Goal: Find specific page/section: Locate item on page

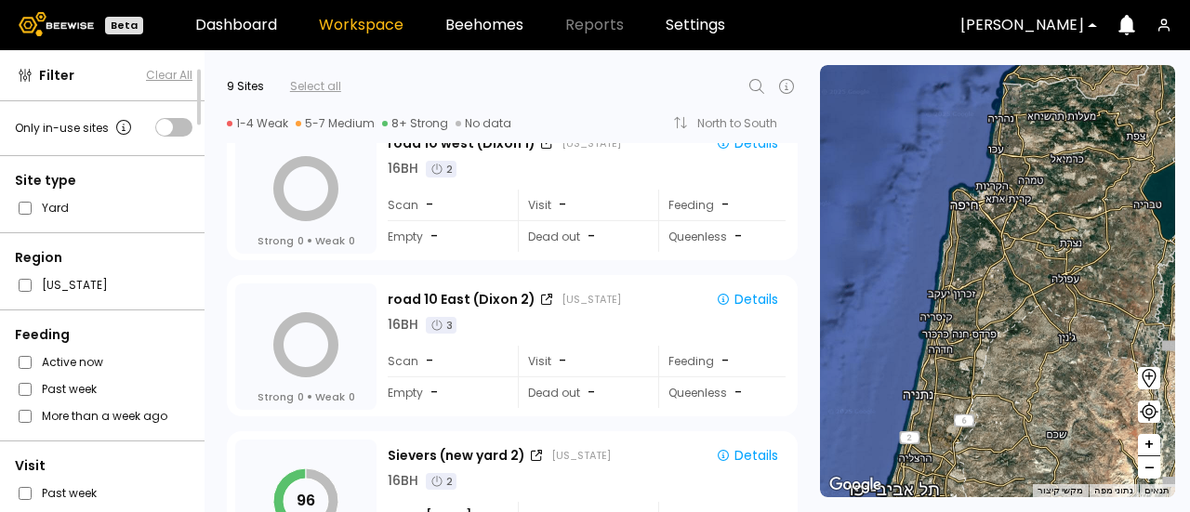
scroll to position [2, 0]
drag, startPoint x: 199, startPoint y: 86, endPoint x: 195, endPoint y: 107, distance: 21.7
click at [195, 107] on div "Filter Clear All Only in-use sites Site type Yard Region California Feeding Act…" at bounding box center [102, 281] width 205 height 462
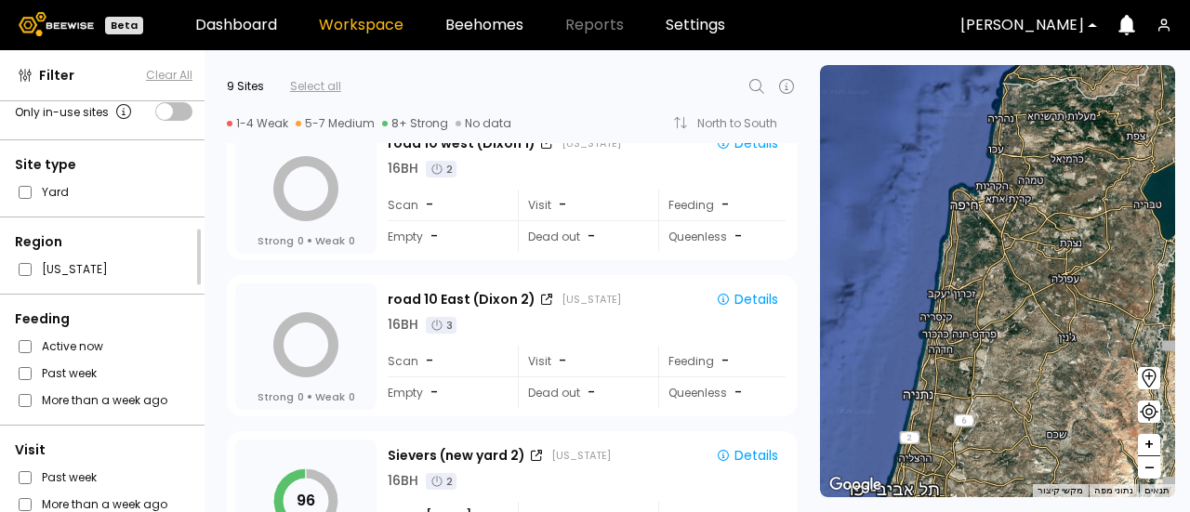
scroll to position [12, 0]
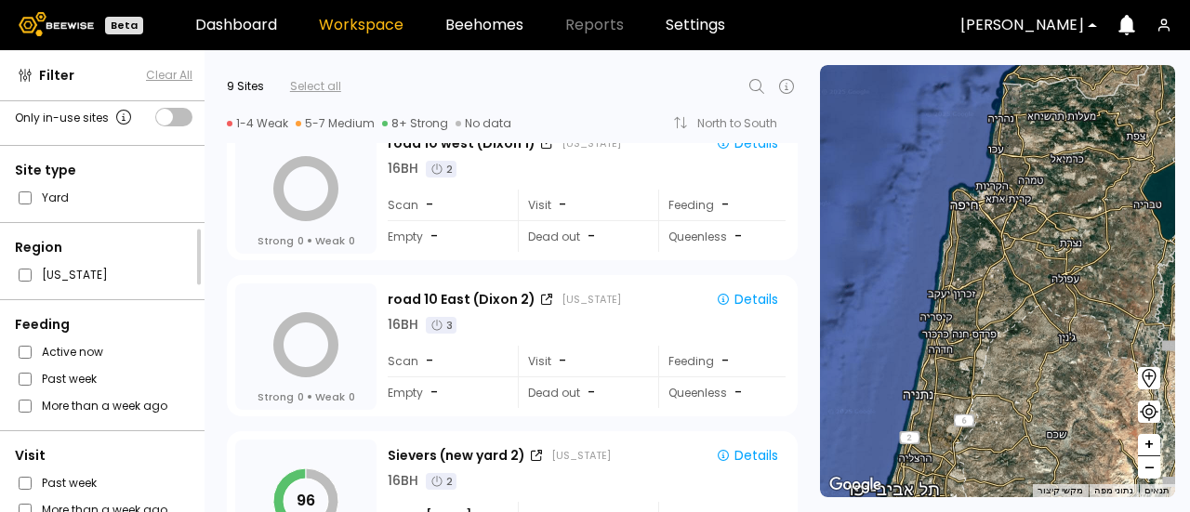
drag, startPoint x: 198, startPoint y: 86, endPoint x: 208, endPoint y: 178, distance: 92.6
click at [208, 178] on div "Filter Clear All Only in-use sites Site type Yard Region California Feeding Act…" at bounding box center [595, 281] width 1190 height 462
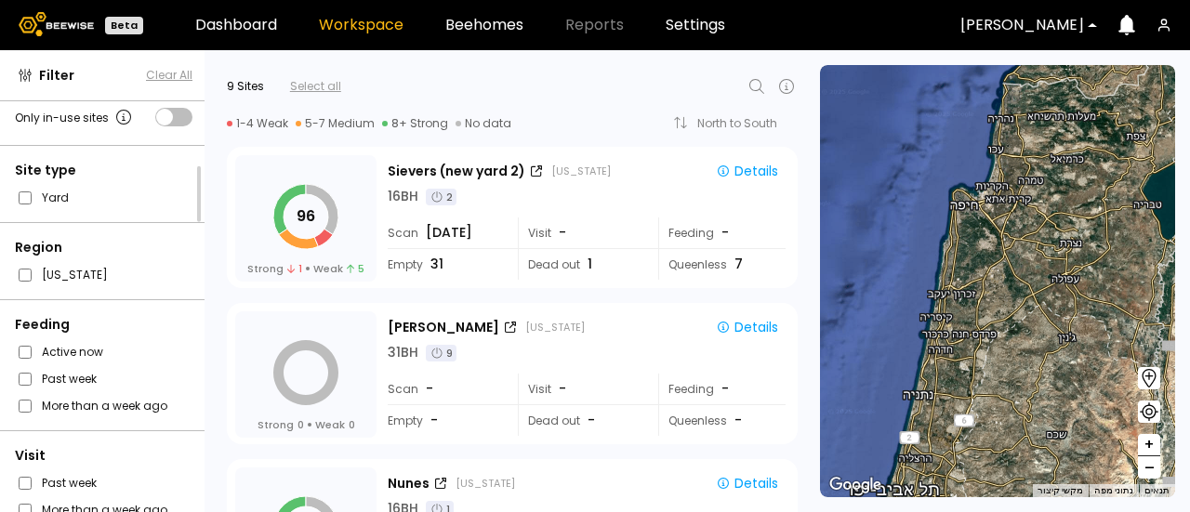
scroll to position [302, 0]
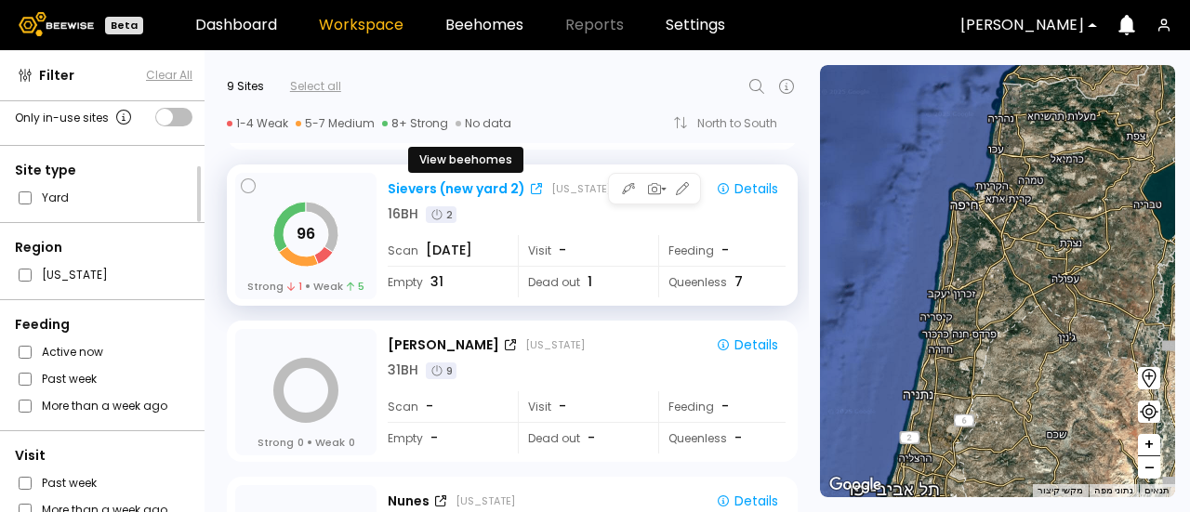
click at [443, 185] on div "Sievers (new yard 2)" at bounding box center [457, 189] width 138 height 20
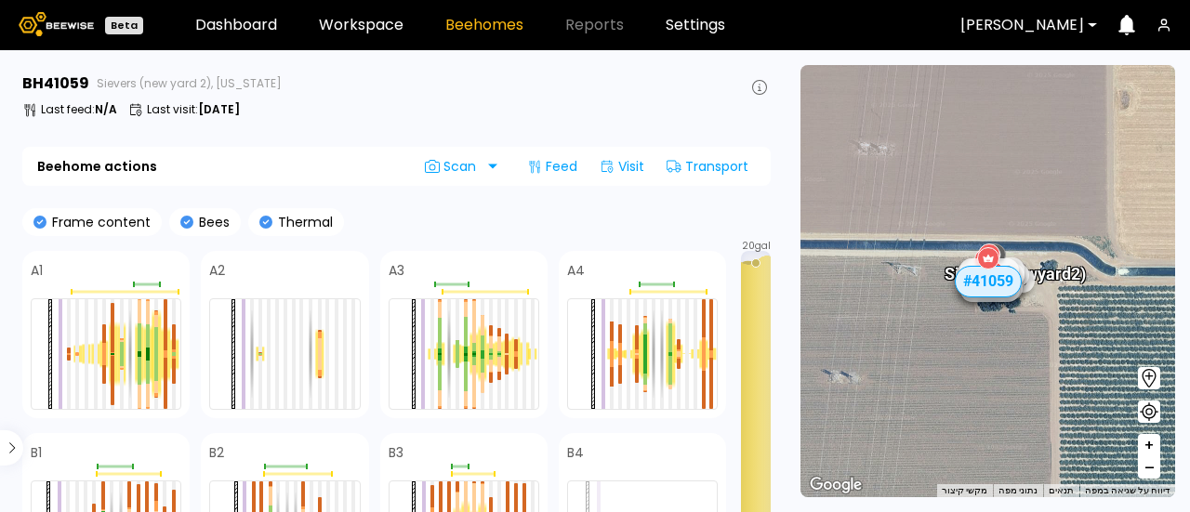
click at [1144, 451] on span "+" at bounding box center [1149, 445] width 11 height 23
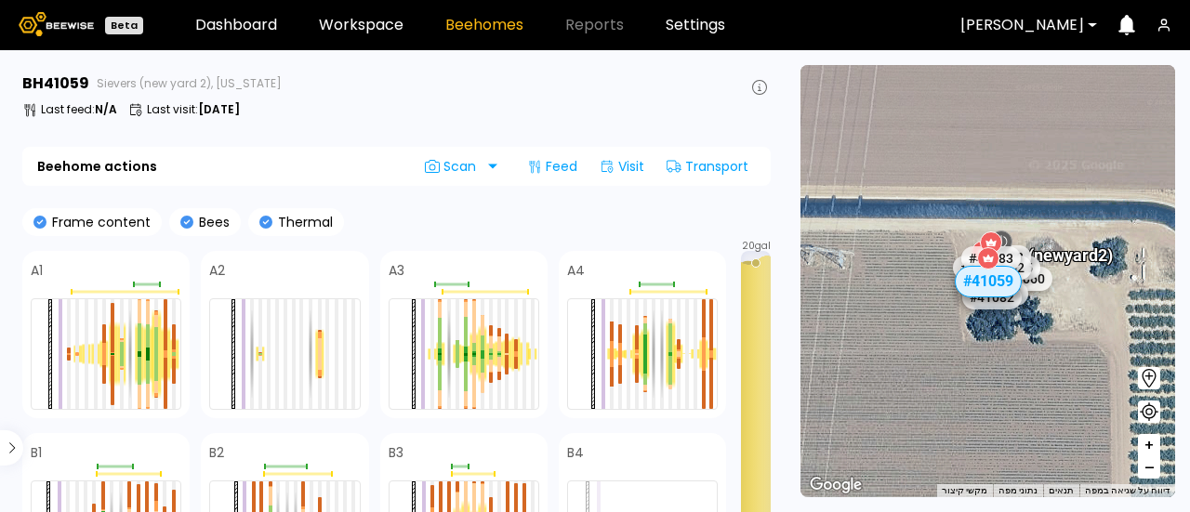
click at [1144, 451] on span "+" at bounding box center [1149, 445] width 11 height 23
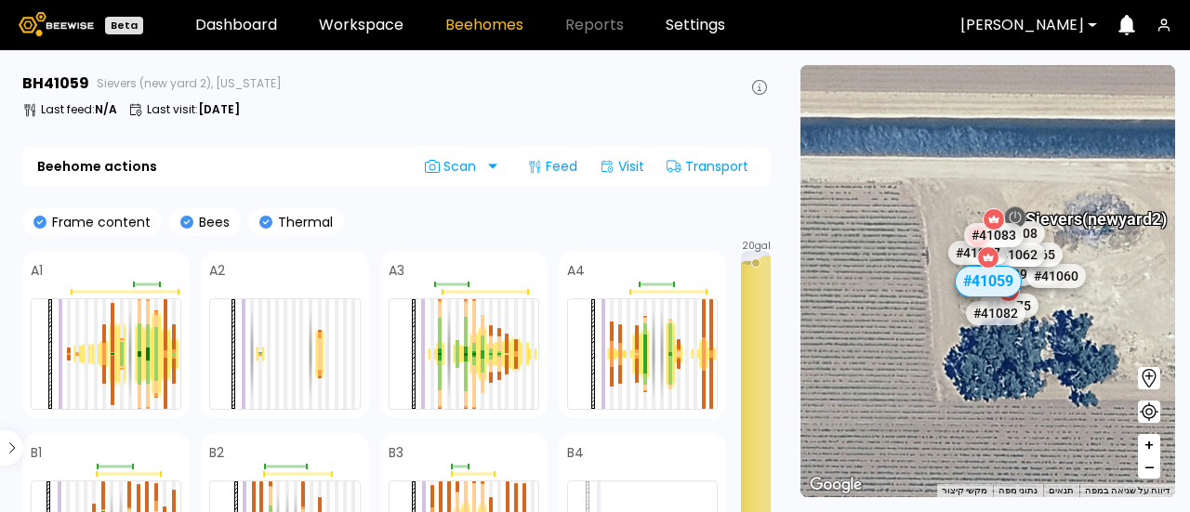
click at [1144, 451] on span "+" at bounding box center [1149, 445] width 11 height 23
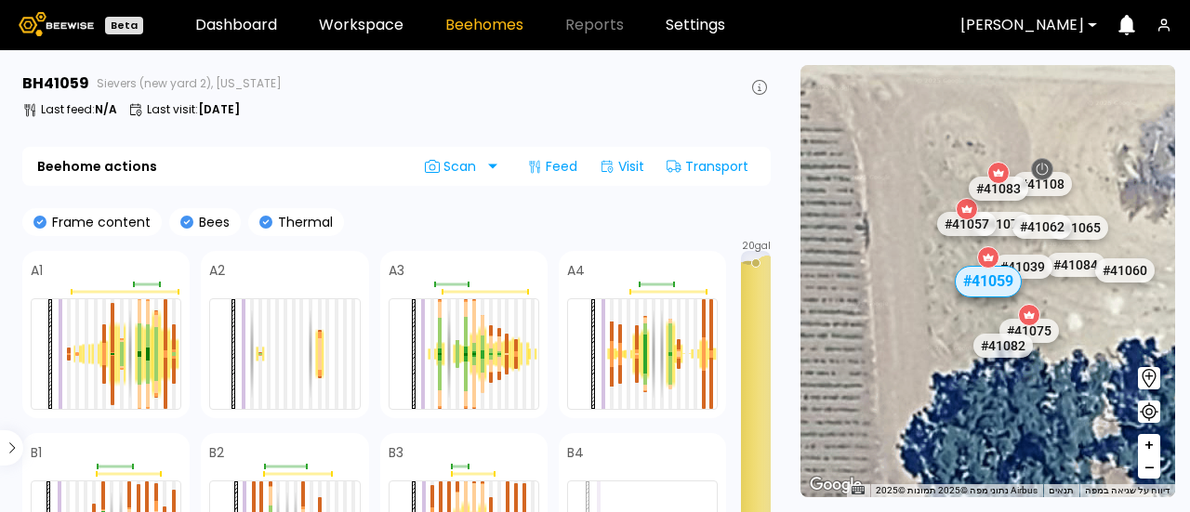
click at [1144, 451] on span "+" at bounding box center [1149, 445] width 11 height 23
click at [1153, 448] on span "+" at bounding box center [1149, 445] width 11 height 23
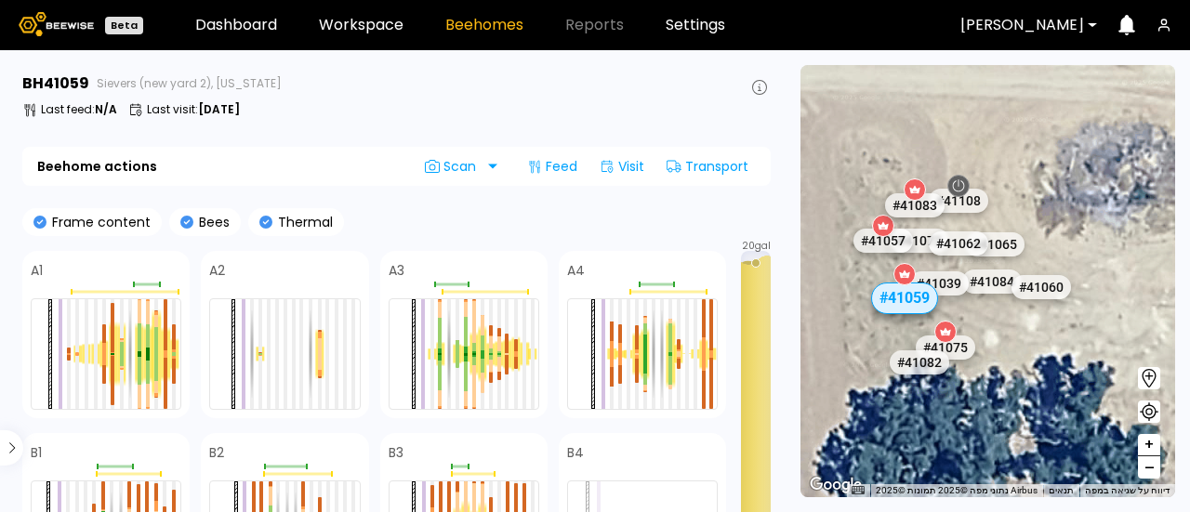
drag, startPoint x: 1071, startPoint y: 403, endPoint x: 1002, endPoint y: 410, distance: 69.1
click at [1002, 410] on div "# 41029 # 41048 # 41067 # 41073 # 41104 # 40069 # 40702 # 40113 # 40736 # 40306…" at bounding box center [987, 281] width 375 height 432
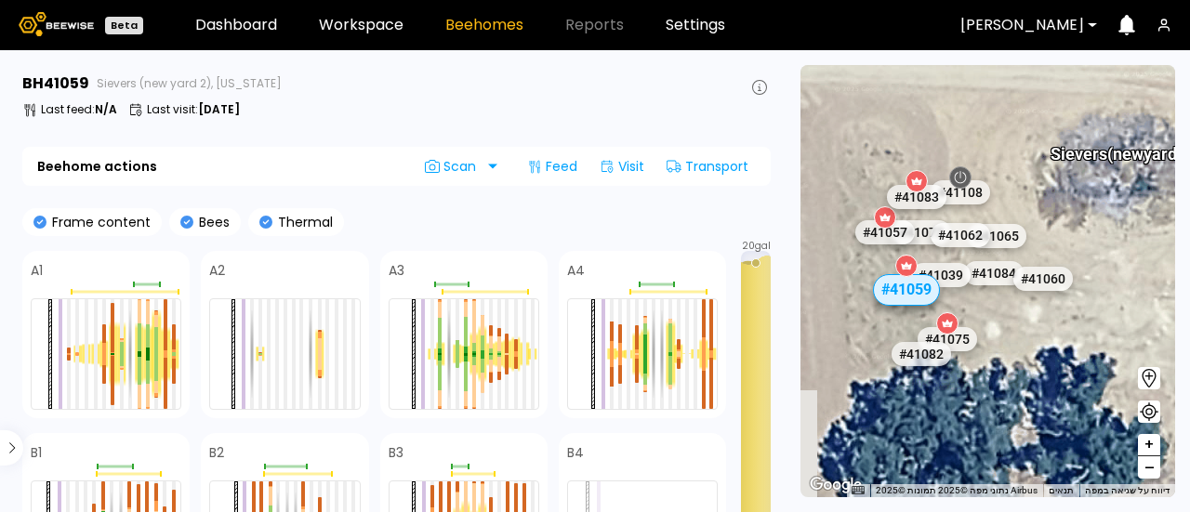
drag, startPoint x: 1037, startPoint y: 354, endPoint x: 1025, endPoint y: 346, distance: 14.7
click at [1025, 346] on div "# 41029 # 41048 # 41067 # 41073 # 41104 # 40069 # 40702 # 40113 # 40736 # 40306…" at bounding box center [987, 281] width 375 height 432
click at [1147, 466] on span "–" at bounding box center [1149, 467] width 10 height 23
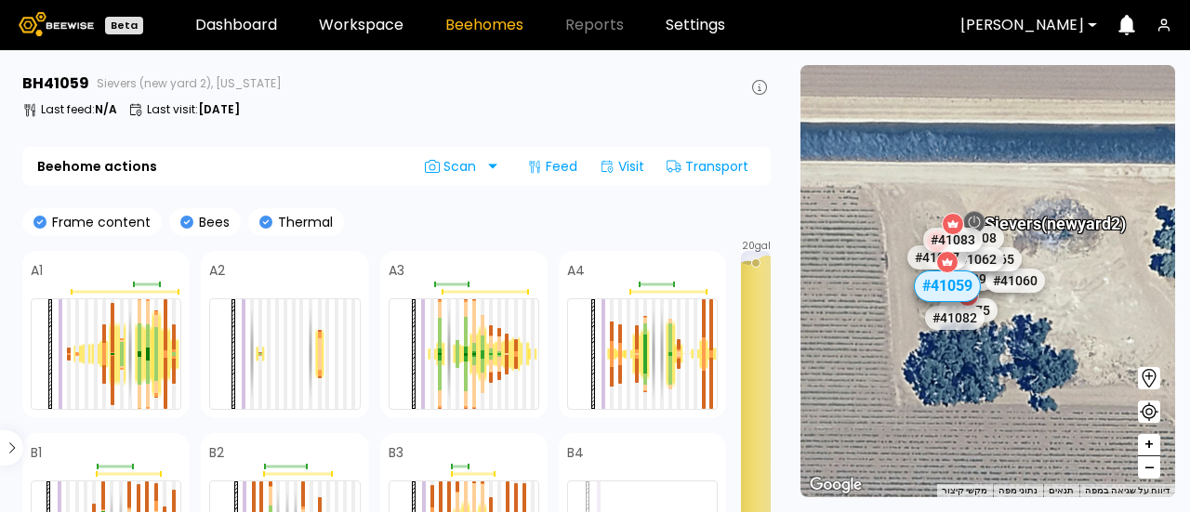
click at [1147, 466] on span "–" at bounding box center [1149, 467] width 10 height 23
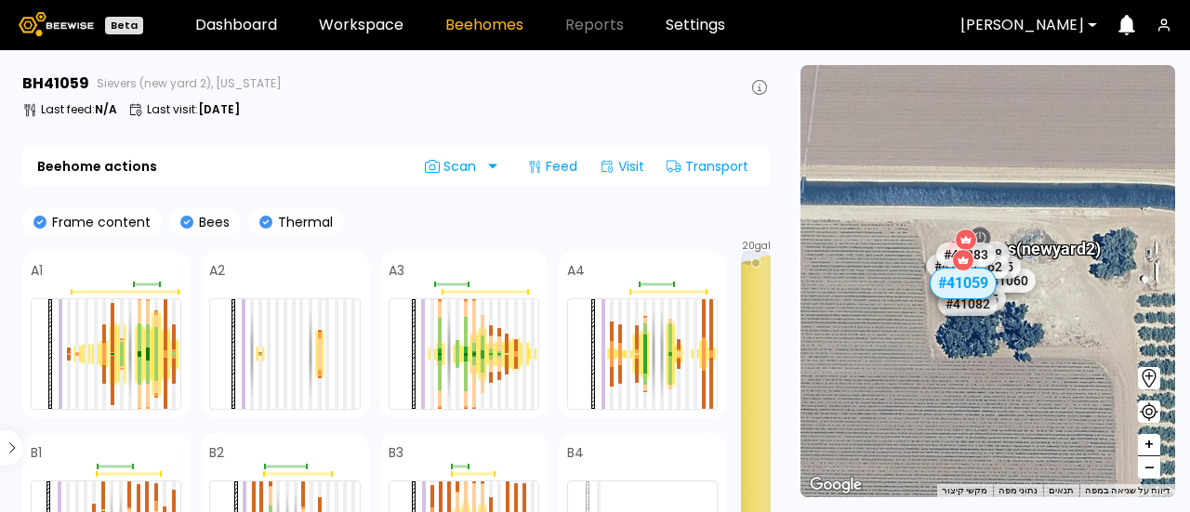
click at [1147, 466] on span "–" at bounding box center [1149, 467] width 10 height 23
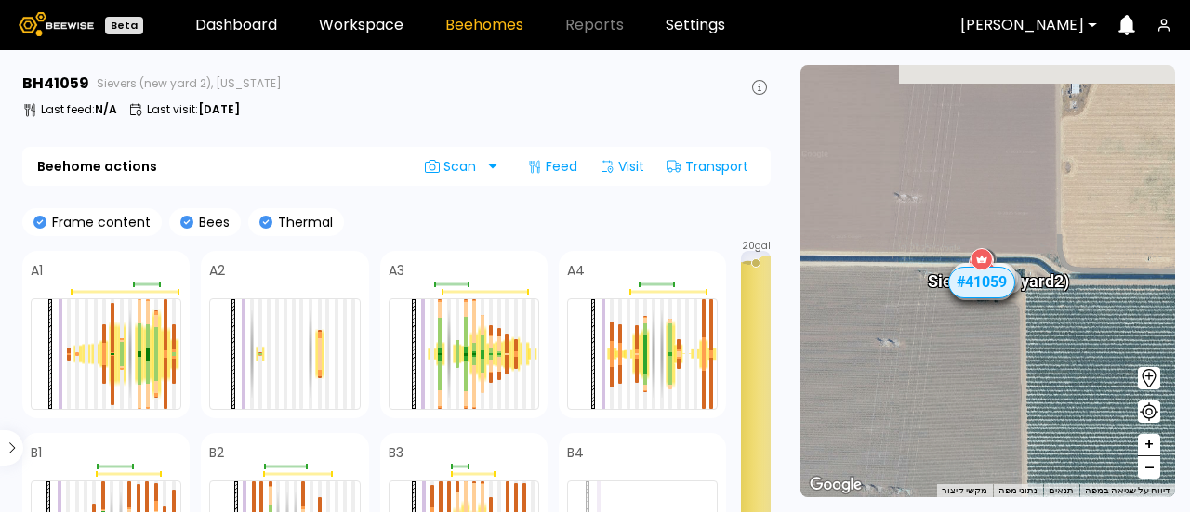
click at [1147, 466] on span "–" at bounding box center [1149, 467] width 10 height 23
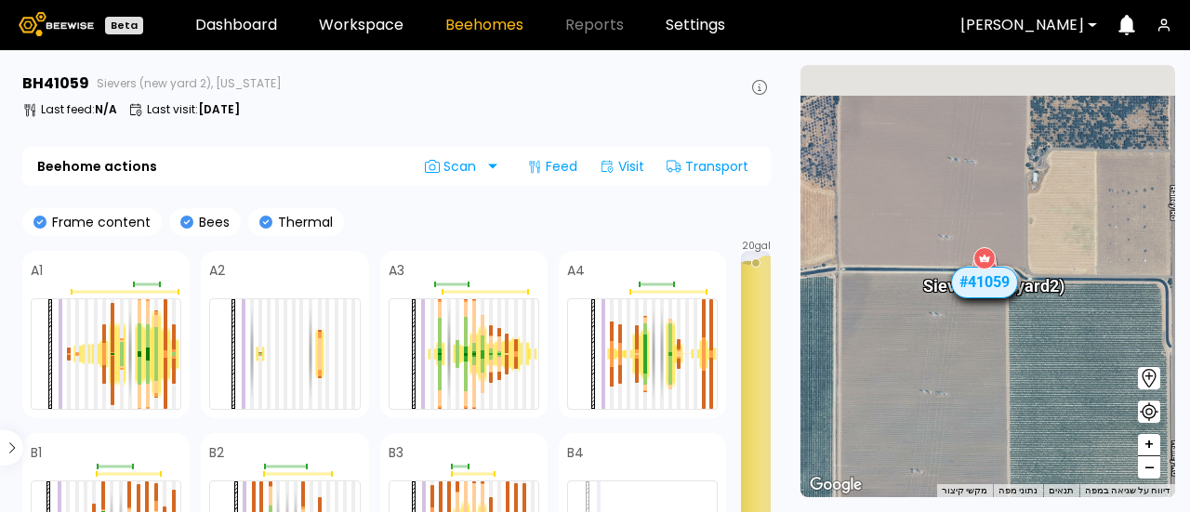
click at [1147, 466] on span "–" at bounding box center [1149, 467] width 10 height 23
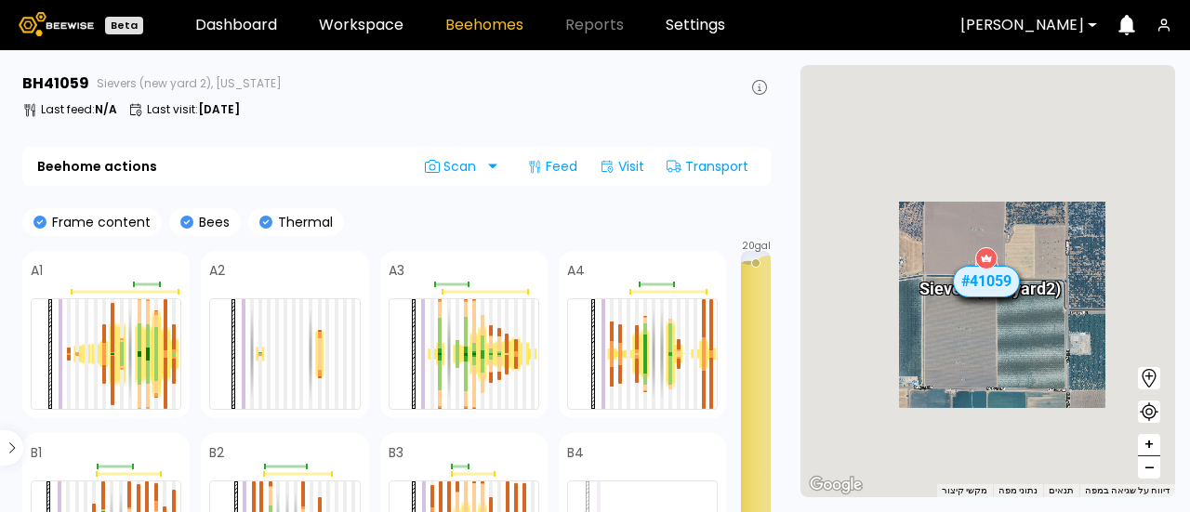
click at [1147, 466] on span "–" at bounding box center [1149, 467] width 10 height 23
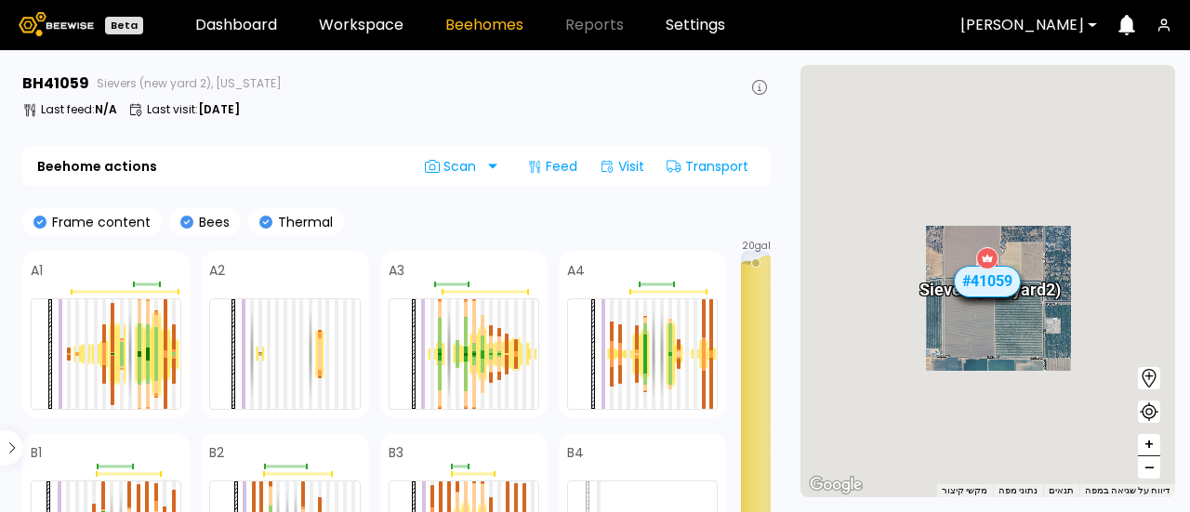
click at [1147, 466] on span "–" at bounding box center [1149, 467] width 10 height 23
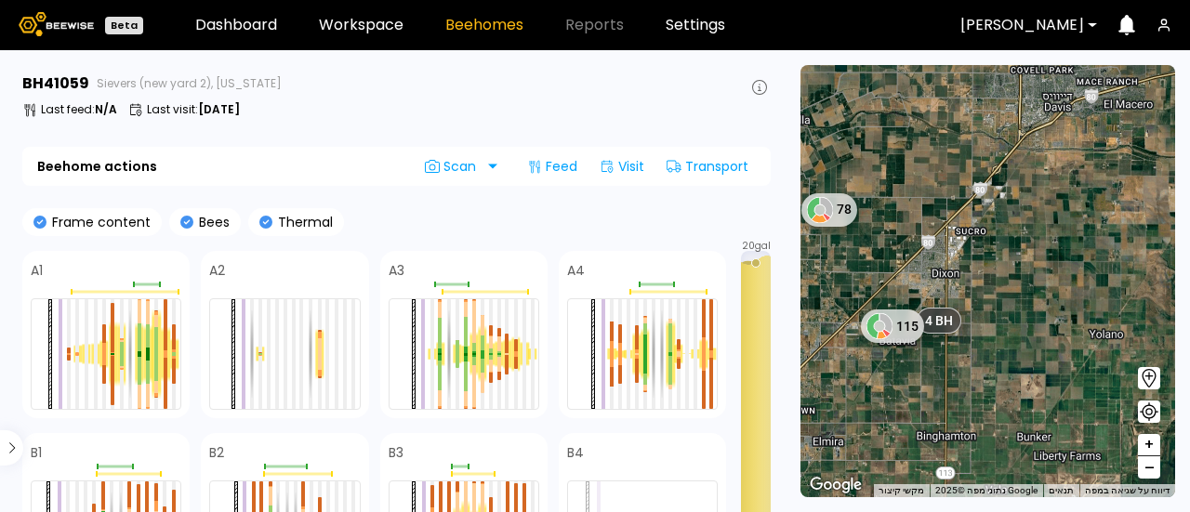
drag, startPoint x: 1116, startPoint y: 340, endPoint x: 930, endPoint y: 250, distance: 206.7
click at [930, 250] on div "78 4 BH 115" at bounding box center [987, 281] width 375 height 432
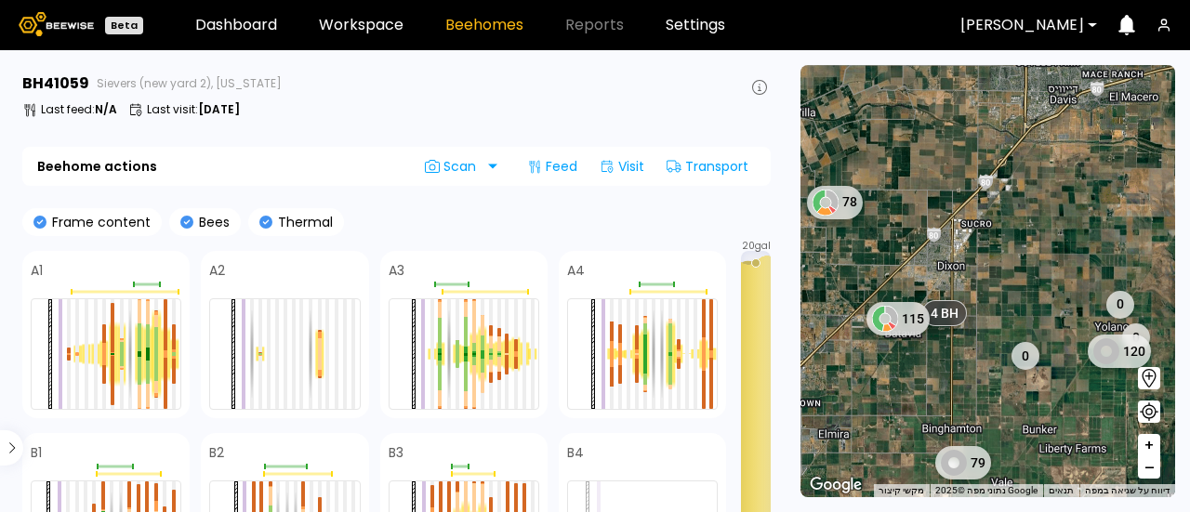
click at [1148, 443] on span "+" at bounding box center [1149, 445] width 11 height 23
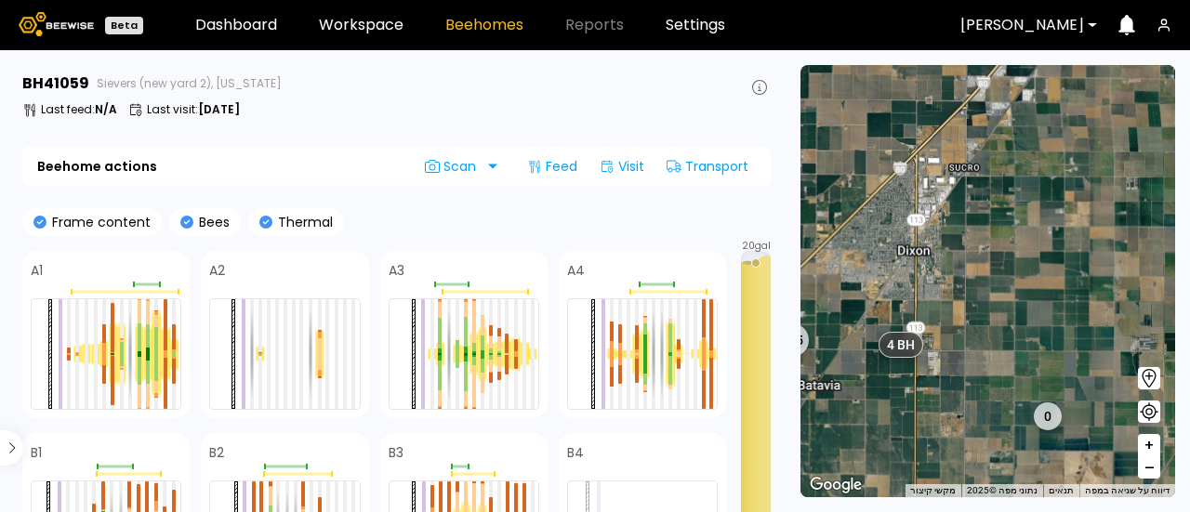
click at [1148, 443] on span "+" at bounding box center [1149, 445] width 11 height 23
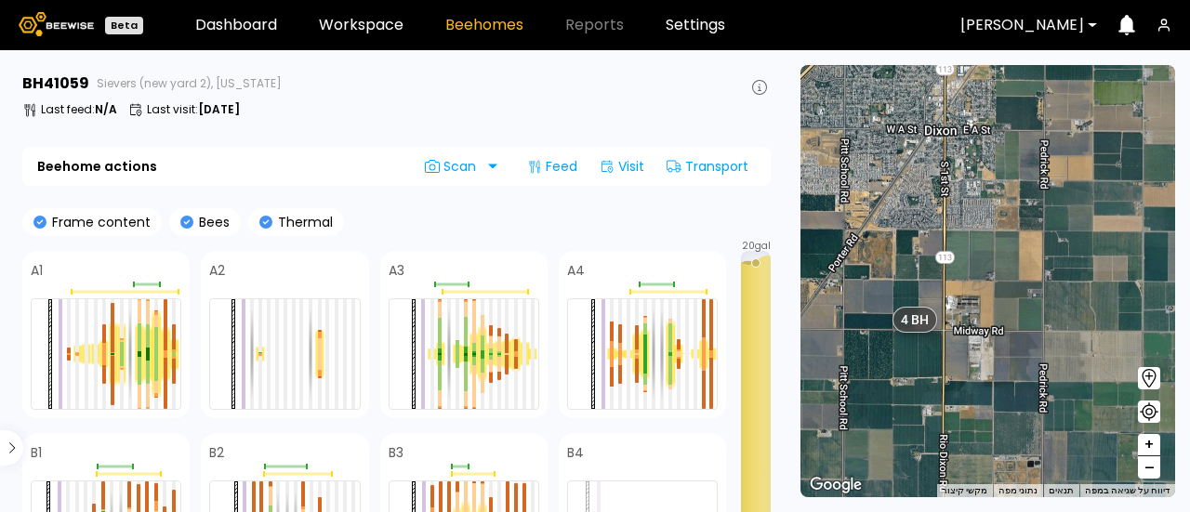
drag, startPoint x: 963, startPoint y: 404, endPoint x: 1107, endPoint y: 265, distance: 200.5
click at [1107, 265] on div "4 BH" at bounding box center [987, 281] width 375 height 432
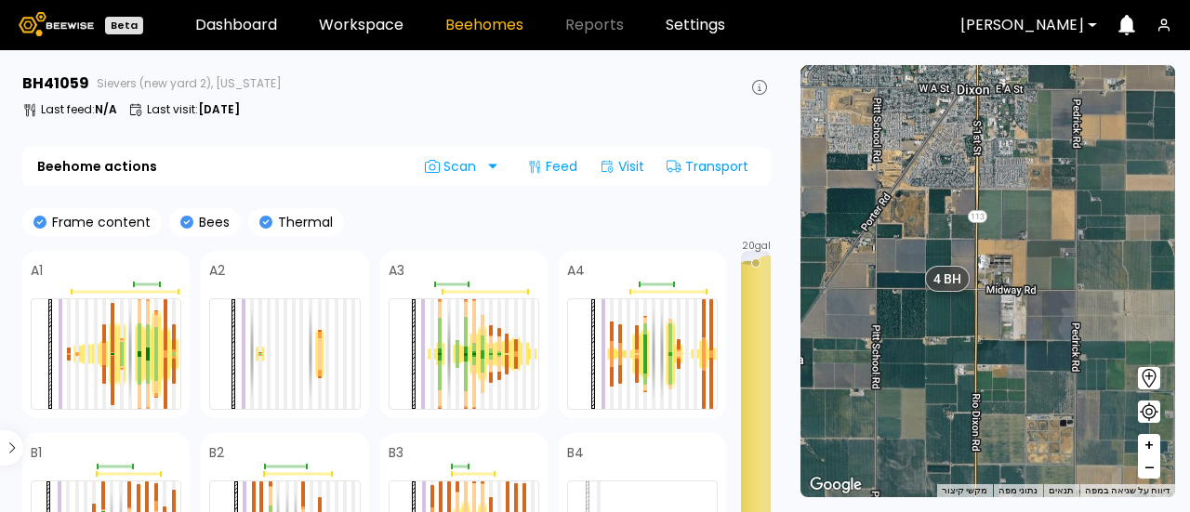
click at [1149, 448] on span "+" at bounding box center [1149, 445] width 11 height 23
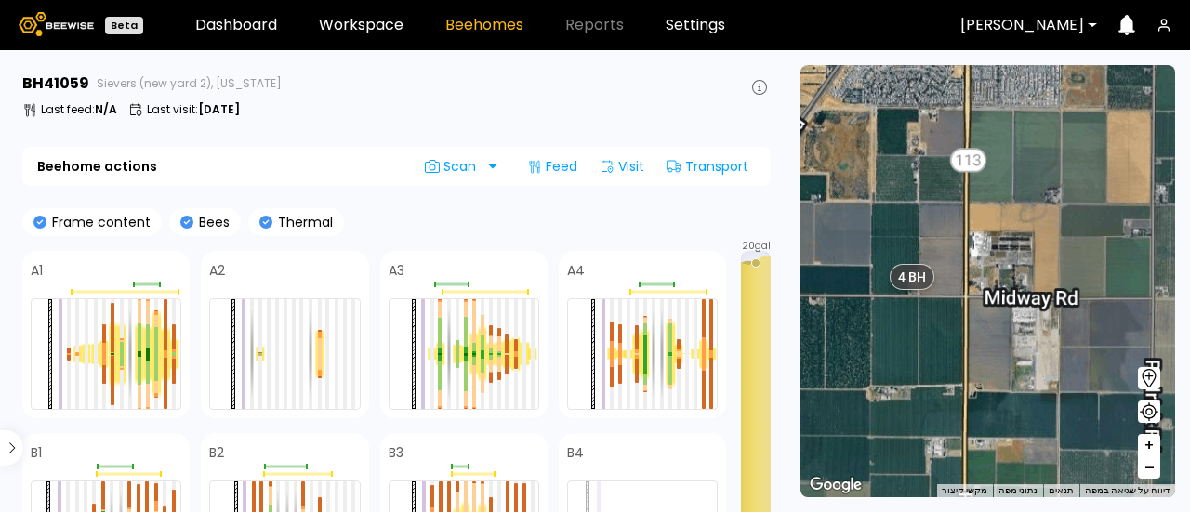
click at [1149, 448] on span "+" at bounding box center [1149, 445] width 11 height 23
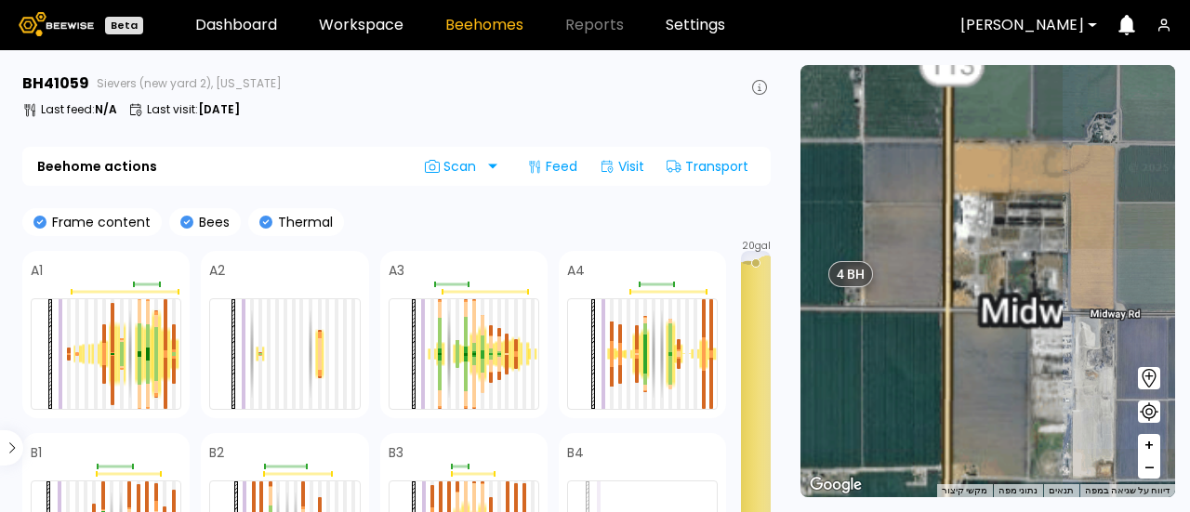
click at [1149, 448] on span "+" at bounding box center [1149, 445] width 11 height 23
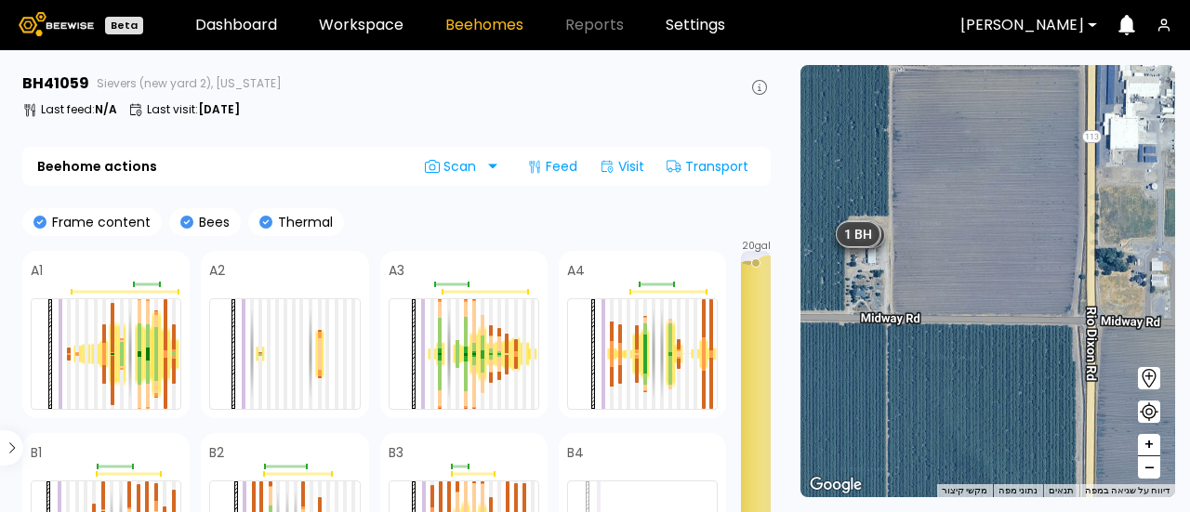
drag, startPoint x: 937, startPoint y: 374, endPoint x: 1183, endPoint y: 346, distance: 247.0
click at [1183, 346] on section "← הזזה שמאלה → הזזה ימינה ↑ הזזה למעלה ↓ הזזה למטה + התקרבות - התרחקות Home הזז…" at bounding box center [988, 281] width 404 height 462
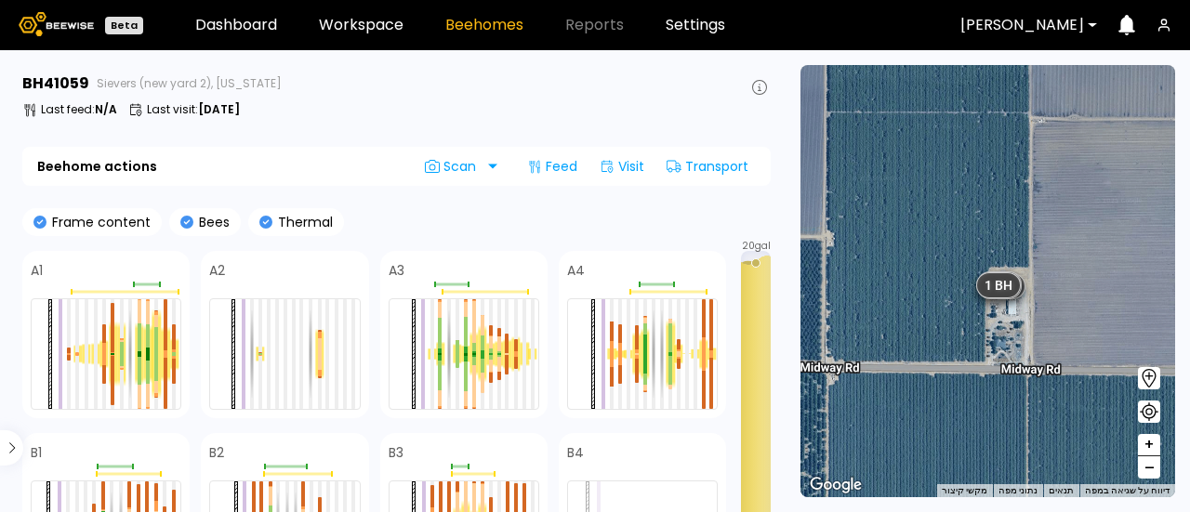
drag, startPoint x: 966, startPoint y: 282, endPoint x: 1093, endPoint y: 328, distance: 135.6
click at [1093, 328] on div "1 BH 1 BH 1 BH 1 BH" at bounding box center [987, 281] width 375 height 432
click at [1147, 443] on span "+" at bounding box center [1149, 445] width 11 height 23
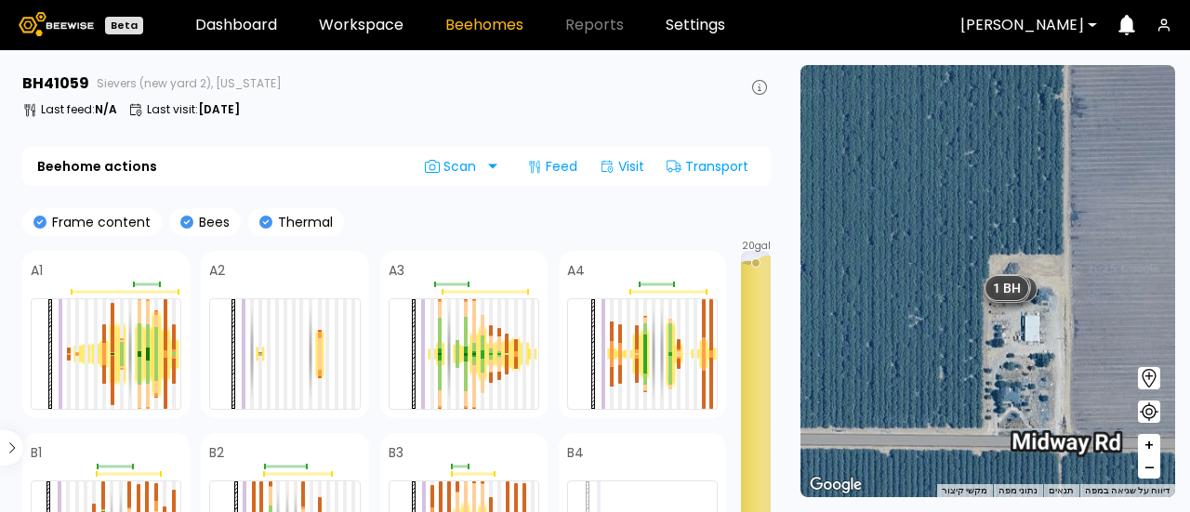
click at [1147, 443] on span "+" at bounding box center [1149, 445] width 11 height 23
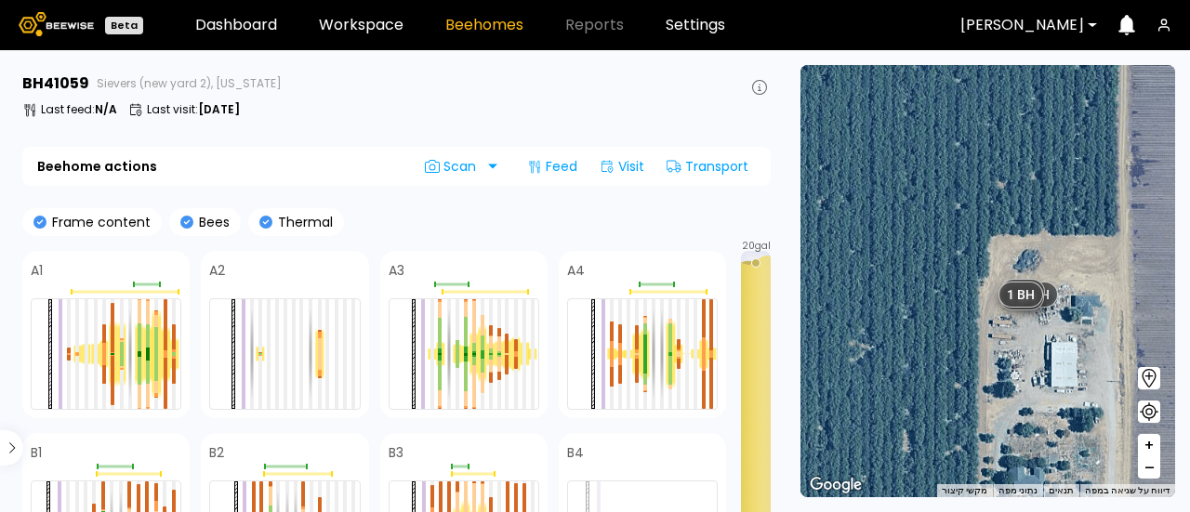
click at [1147, 443] on span "+" at bounding box center [1149, 445] width 11 height 23
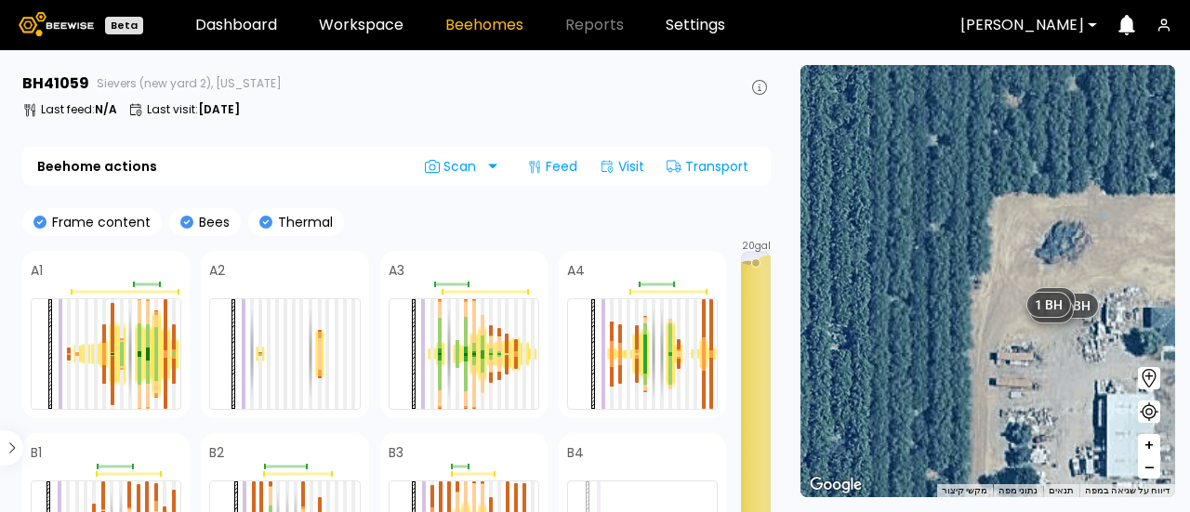
click at [1147, 443] on span "+" at bounding box center [1149, 445] width 11 height 23
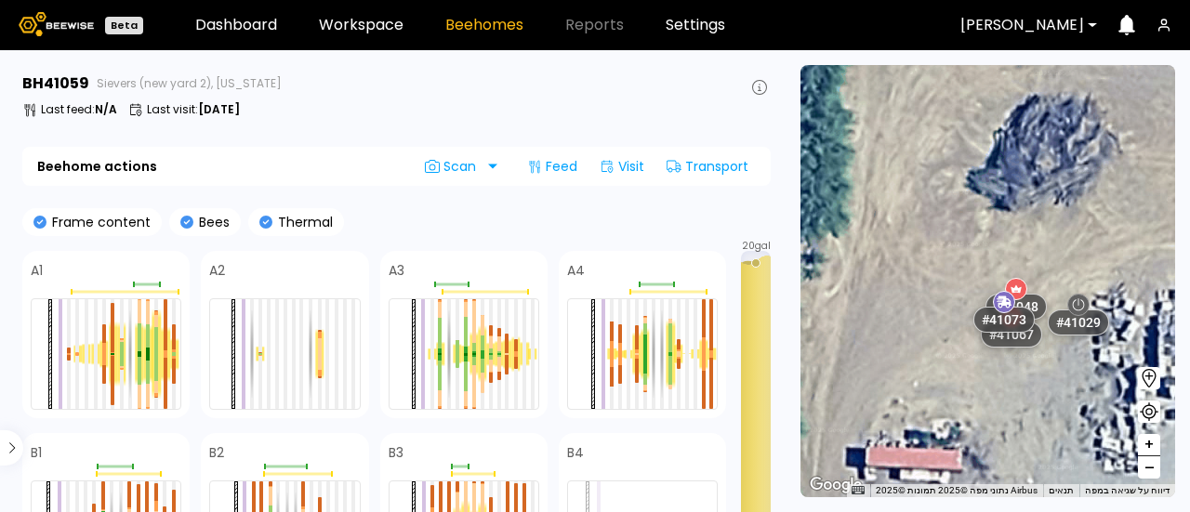
drag, startPoint x: 1031, startPoint y: 391, endPoint x: 850, endPoint y: 355, distance: 184.9
click at [850, 355] on div "# 41029 # 41048 # 41067 # 41073 # 41104 # 40069 # 40702 # 40113 # 40736 # 40306…" at bounding box center [987, 281] width 375 height 432
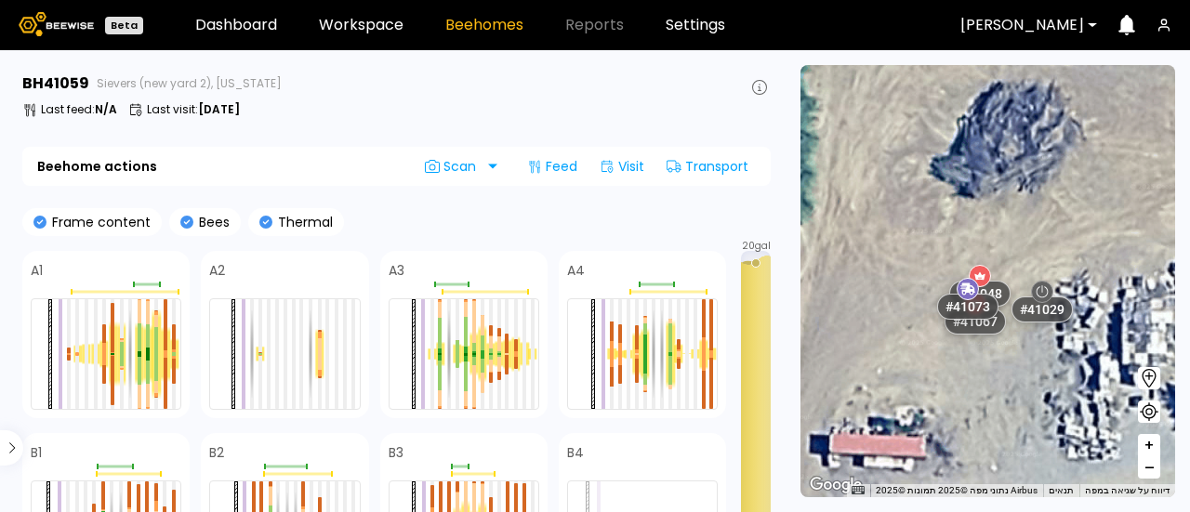
click at [1149, 443] on span "+" at bounding box center [1149, 445] width 11 height 23
click at [1149, 448] on span "+" at bounding box center [1149, 445] width 11 height 23
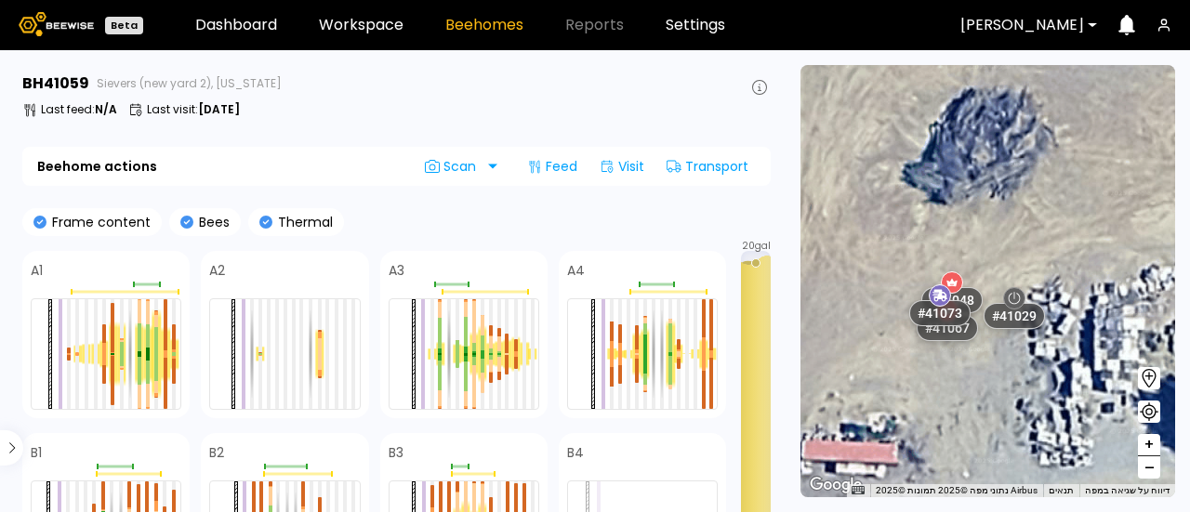
drag, startPoint x: 996, startPoint y: 395, endPoint x: 959, endPoint y: 403, distance: 37.0
click at [959, 403] on div "# 41029 # 41048 # 41067 # 41073 # 41104 # 40069 # 40702 # 40113 # 40736 # 40306…" at bounding box center [987, 281] width 375 height 432
